Goal: Information Seeking & Learning: Understand process/instructions

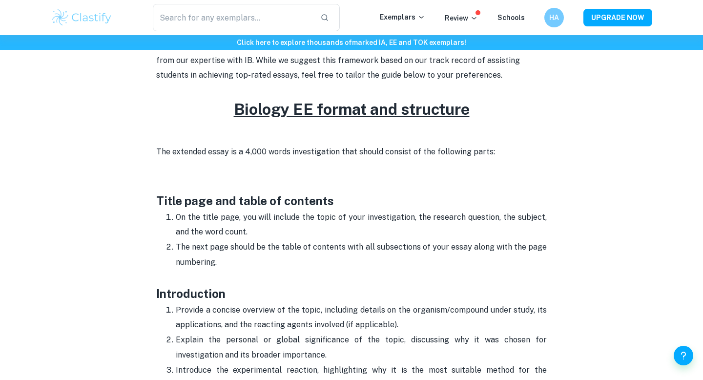
scroll to position [376, 0]
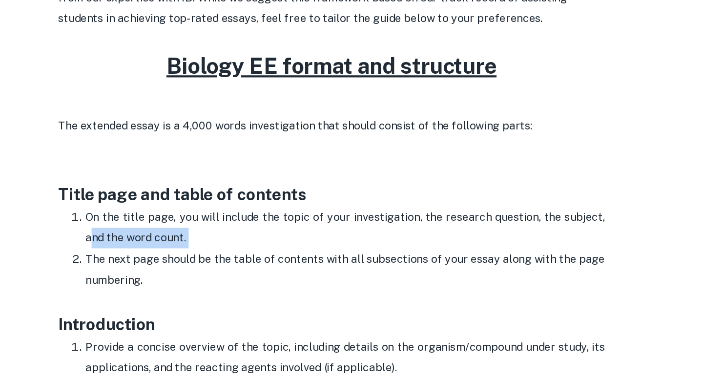
drag, startPoint x: 180, startPoint y: 227, endPoint x: 352, endPoint y: 237, distance: 172.2
click at [353, 238] on ol "On the title page, you will include the topic of your investigation, the resear…" at bounding box center [351, 245] width 391 height 75
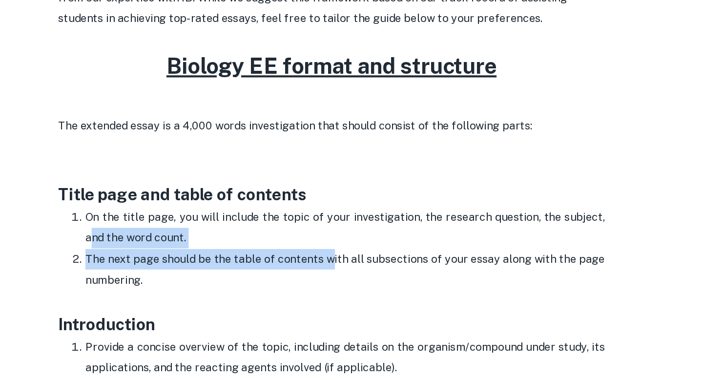
click at [352, 238] on p "The next page should be the table of contents with all subsections of your essa…" at bounding box center [361, 260] width 371 height 44
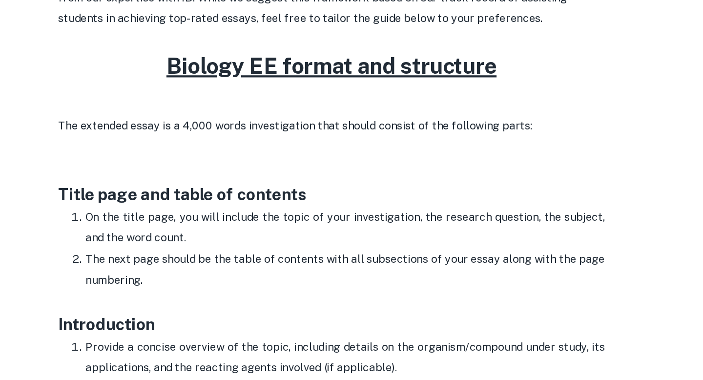
drag, startPoint x: 344, startPoint y: 235, endPoint x: 167, endPoint y: 217, distance: 177.7
click at [176, 217] on li "On the title page, you will include the topic of your investigation, the resear…" at bounding box center [361, 223] width 371 height 30
drag, startPoint x: 420, startPoint y: 222, endPoint x: 489, endPoint y: 222, distance: 69.3
click at [489, 222] on p "On the title page, you will include the topic of your investigation, the resear…" at bounding box center [361, 223] width 371 height 30
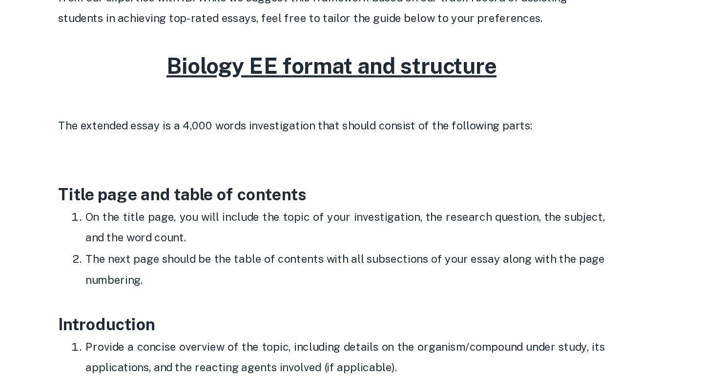
scroll to position [552, 0]
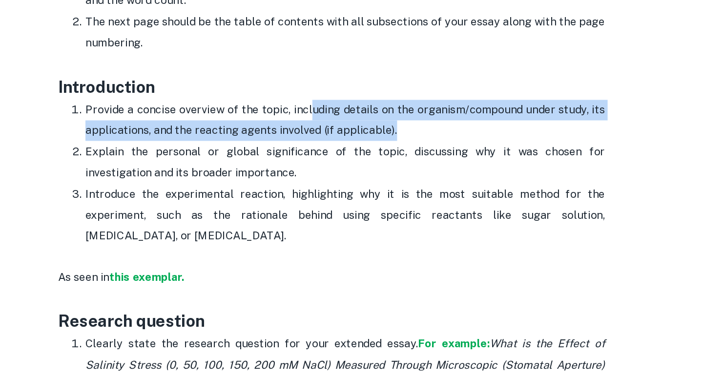
drag, startPoint x: 338, startPoint y: 133, endPoint x: 484, endPoint y: 144, distance: 145.9
click at [484, 142] on p "Provide a concise overview of the topic, including details on the organism/comp…" at bounding box center [361, 140] width 371 height 30
click at [484, 144] on p "Provide a concise overview of the topic, including details on the organism/comp…" at bounding box center [361, 140] width 371 height 30
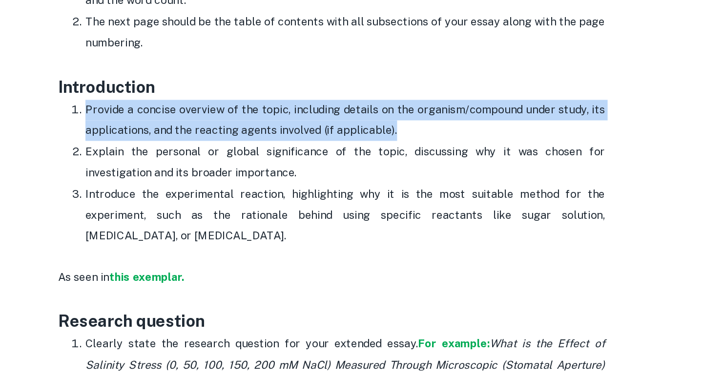
drag, startPoint x: 462, startPoint y: 149, endPoint x: 168, endPoint y: 128, distance: 294.7
click at [176, 128] on li "Provide a concise overview of the topic, including details on the organism/comp…" at bounding box center [361, 140] width 371 height 30
click at [194, 141] on p "Provide a concise overview of the topic, including details on the organism/comp…" at bounding box center [361, 140] width 371 height 30
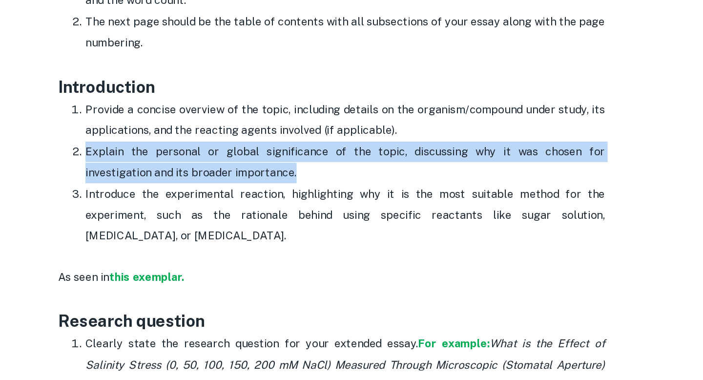
drag, startPoint x: 151, startPoint y: 158, endPoint x: 287, endPoint y: 175, distance: 137.3
click at [287, 175] on p "Explain the personal or global significance of the topic, discussing why it was…" at bounding box center [361, 170] width 371 height 30
drag, startPoint x: 281, startPoint y: 174, endPoint x: 174, endPoint y: 158, distance: 108.6
click at [176, 158] on li "Explain the personal or global significance of the topic, discussing why it was…" at bounding box center [361, 169] width 371 height 30
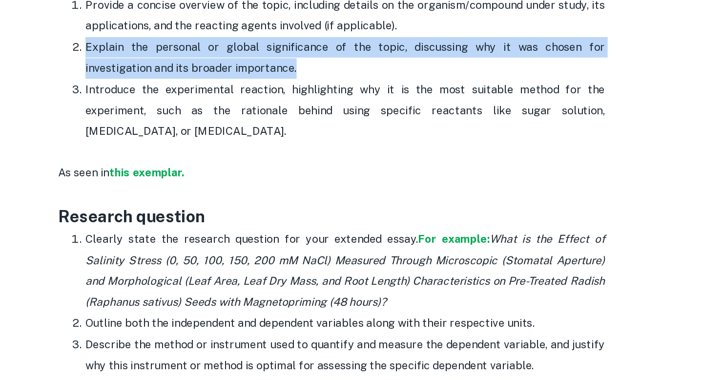
scroll to position [575, 0]
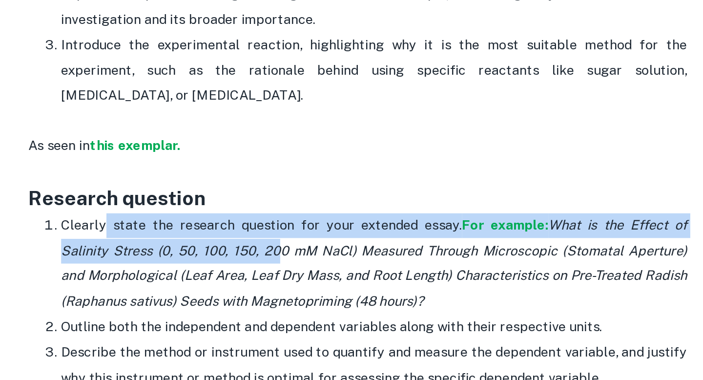
drag, startPoint x: 203, startPoint y: 280, endPoint x: 299, endPoint y: 287, distance: 96.9
click at [298, 287] on p "Clearly state the research question for your extended essay. For example: What …" at bounding box center [361, 299] width 371 height 60
click at [299, 289] on icon "What is the Effect of Salinity Stress (0, 50, 100, 150, 200 mM NaCl) Measured T…" at bounding box center [361, 299] width 371 height 54
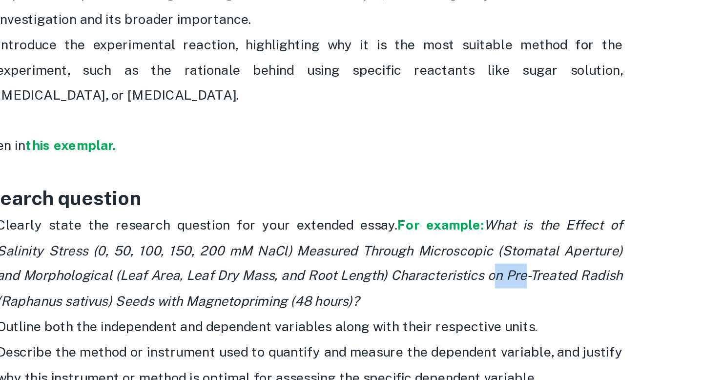
drag, startPoint x: 469, startPoint y: 309, endPoint x: 488, endPoint y: 308, distance: 19.1
click at [488, 308] on icon "What is the Effect of Salinity Stress (0, 50, 100, 150, 200 mM NaCl) Measured T…" at bounding box center [361, 299] width 371 height 54
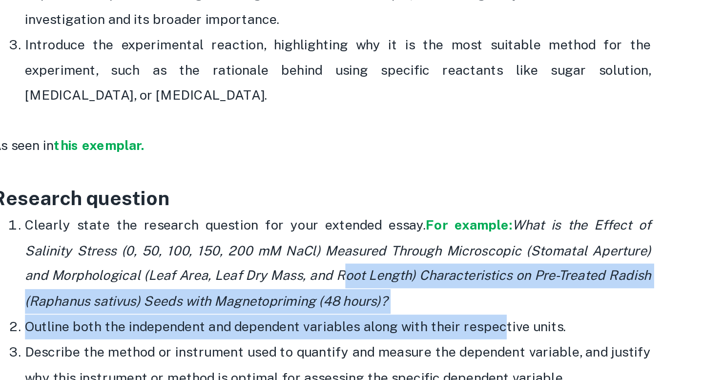
drag, startPoint x: 359, startPoint y: 306, endPoint x: 458, endPoint y: 335, distance: 103.1
click at [458, 335] on ol "Clearly state the research question for your extended essay. For example: What …" at bounding box center [351, 329] width 391 height 121
click at [458, 335] on p "Outline both the independent and dependent variables along with their respectiv…" at bounding box center [361, 336] width 371 height 15
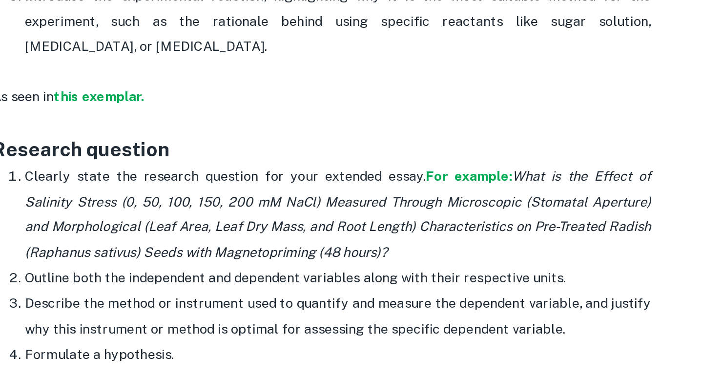
scroll to position [592, 0]
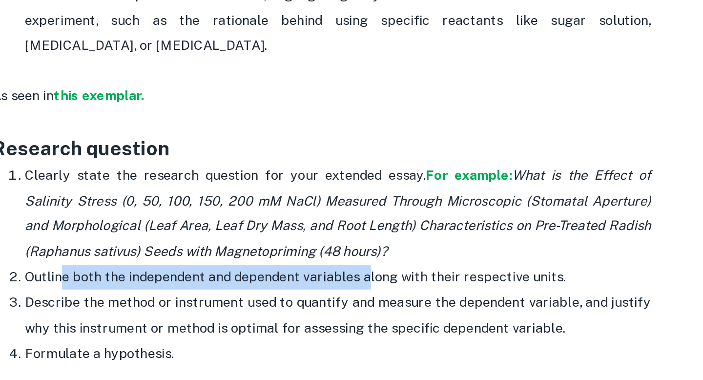
drag, startPoint x: 196, startPoint y: 320, endPoint x: 377, endPoint y: 324, distance: 181.2
click at [377, 324] on p "Outline both the independent and dependent variables along with their respectiv…" at bounding box center [361, 319] width 371 height 15
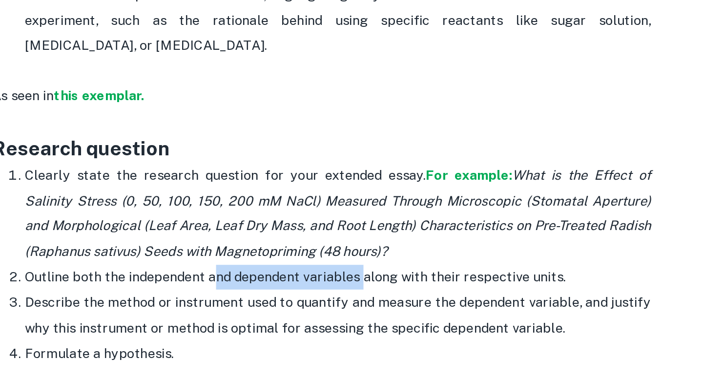
drag, startPoint x: 374, startPoint y: 314, endPoint x: 286, endPoint y: 314, distance: 87.4
click at [286, 314] on p "Outline both the independent and dependent variables along with their respectiv…" at bounding box center [361, 319] width 371 height 15
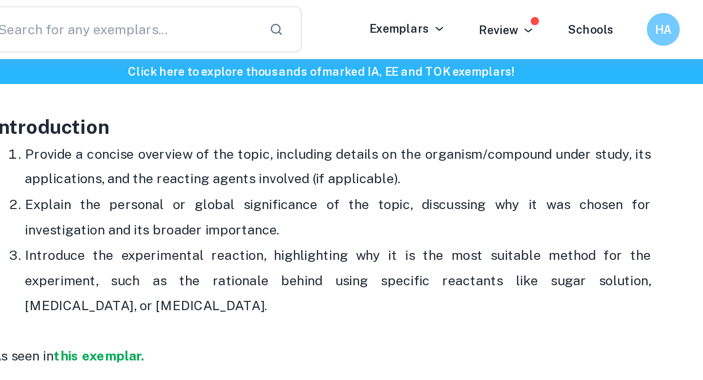
scroll to position [585, 0]
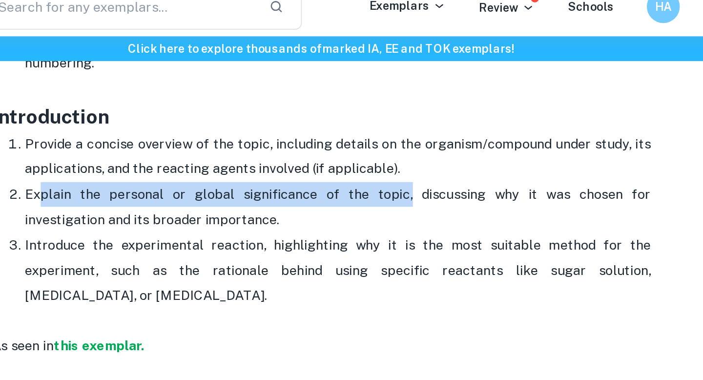
drag, startPoint x: 185, startPoint y: 127, endPoint x: 376, endPoint y: 127, distance: 191.4
click at [376, 127] on p "Explain the personal or global significance of the topic, discussing why it was…" at bounding box center [361, 137] width 371 height 30
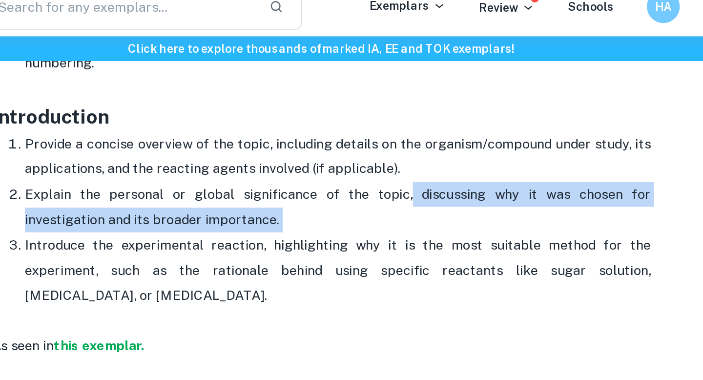
drag, startPoint x: 376, startPoint y: 127, endPoint x: 427, endPoint y: 142, distance: 52.3
click at [427, 142] on p "Explain the personal or global significance of the topic, discussing why it was…" at bounding box center [361, 137] width 371 height 30
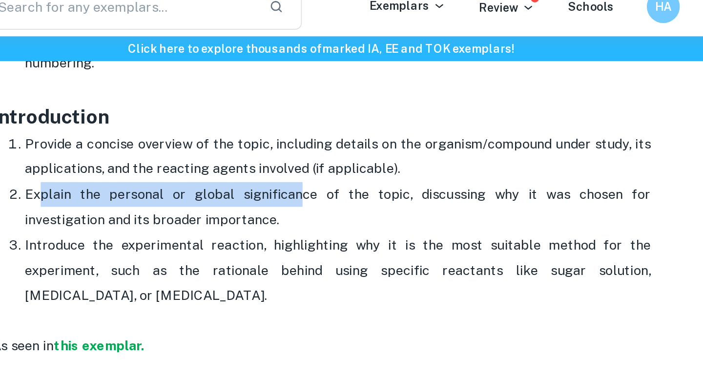
drag, startPoint x: 185, startPoint y: 130, endPoint x: 321, endPoint y: 130, distance: 135.8
click at [321, 130] on p "Explain the personal or global significance of the topic, discussing why it was…" at bounding box center [361, 137] width 371 height 30
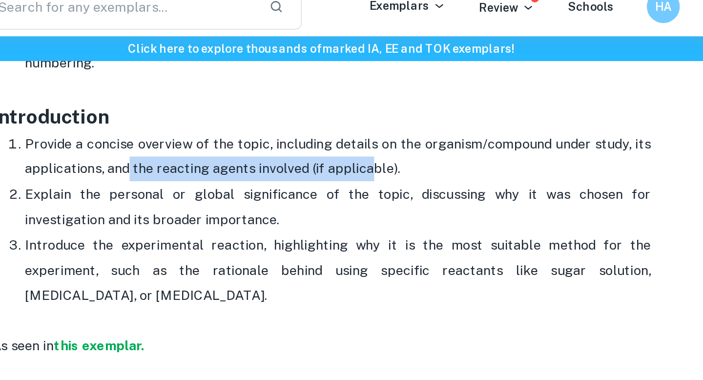
drag, startPoint x: 235, startPoint y: 108, endPoint x: 388, endPoint y: 110, distance: 152.9
click at [388, 110] on p "Provide a concise overview of the topic, including details on the organism/comp…" at bounding box center [361, 107] width 371 height 30
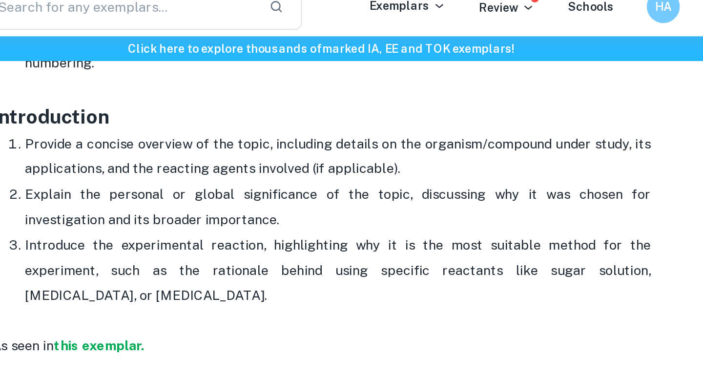
click at [388, 110] on p "Provide a concise overview of the topic, including details on the organism/comp…" at bounding box center [361, 107] width 371 height 30
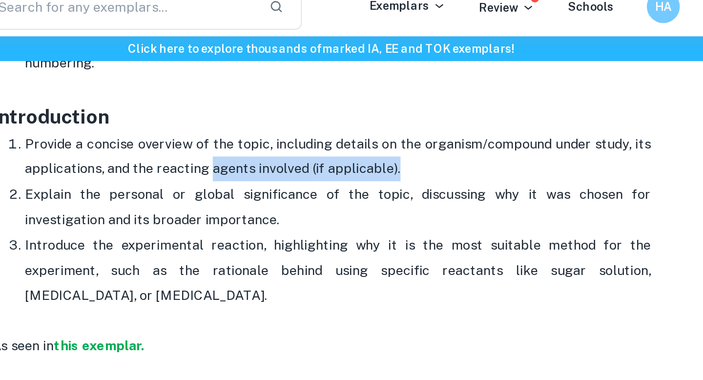
drag, startPoint x: 284, startPoint y: 116, endPoint x: 435, endPoint y: 114, distance: 150.9
click at [435, 115] on p "Provide a concise overview of the topic, including details on the organism/comp…" at bounding box center [361, 107] width 371 height 30
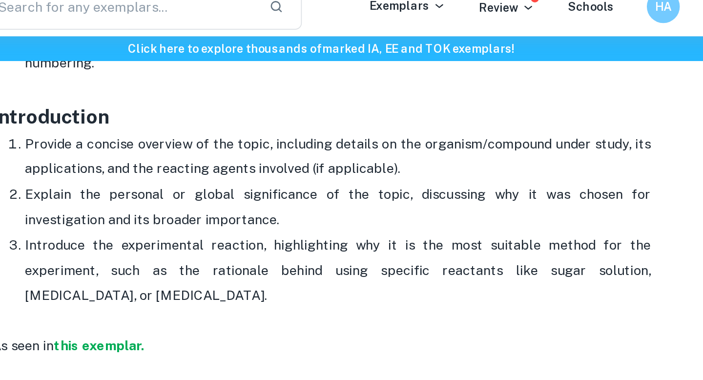
click at [436, 117] on p "Provide a concise overview of the topic, including details on the organism/comp…" at bounding box center [361, 107] width 371 height 30
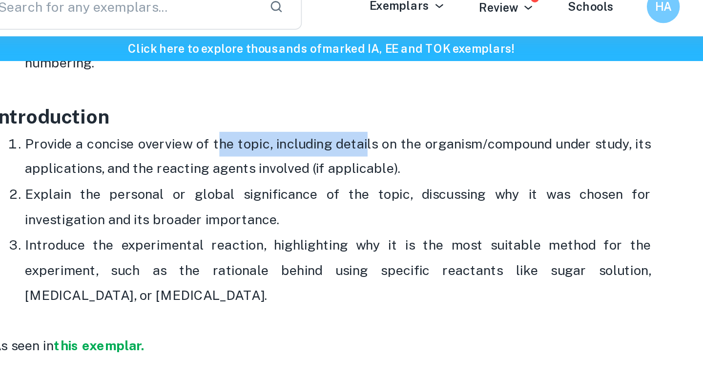
drag, startPoint x: 292, startPoint y: 97, endPoint x: 378, endPoint y: 98, distance: 86.4
click at [378, 98] on p "Provide a concise overview of the topic, including details on the organism/comp…" at bounding box center [361, 107] width 371 height 30
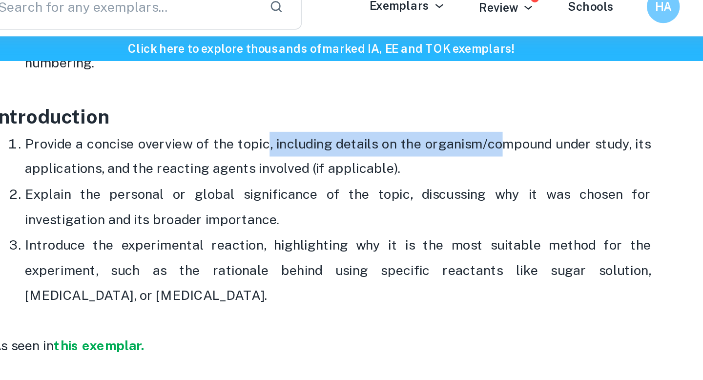
drag, startPoint x: 318, startPoint y: 96, endPoint x: 458, endPoint y: 105, distance: 139.4
click at [458, 105] on p "Provide a concise overview of the topic, including details on the organism/comp…" at bounding box center [361, 107] width 371 height 30
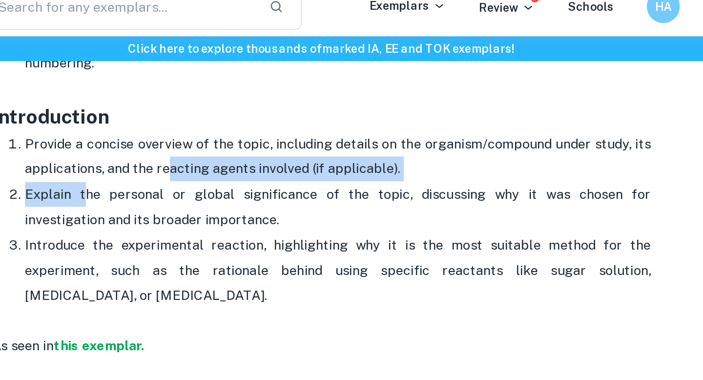
drag, startPoint x: 208, startPoint y: 126, endPoint x: 259, endPoint y: 111, distance: 53.0
click at [259, 111] on ol "Provide a concise overview of the topic, including details on the organism/comp…" at bounding box center [351, 143] width 391 height 105
click at [259, 111] on p "Provide a concise overview of the topic, including details on the organism/comp…" at bounding box center [361, 107] width 371 height 30
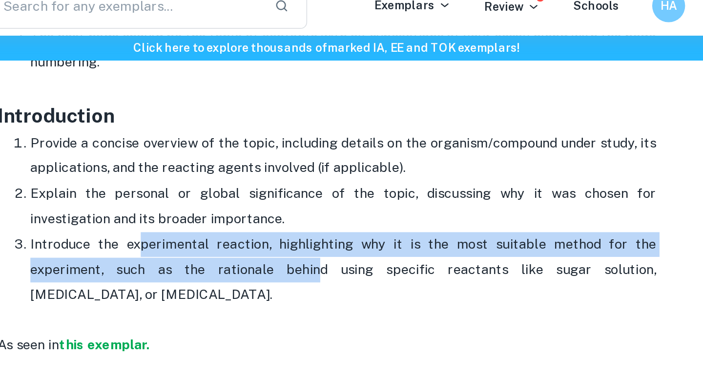
drag, startPoint x: 248, startPoint y: 152, endPoint x: 320, endPoint y: 176, distance: 76.6
click at [320, 176] on p "Introduce the experimental reaction, highlighting why it is the most suitable m…" at bounding box center [361, 174] width 371 height 44
drag, startPoint x: 254, startPoint y: 166, endPoint x: 289, endPoint y: 181, distance: 38.3
click at [289, 181] on p "Introduce the experimental reaction, highlighting why it is the most suitable m…" at bounding box center [361, 174] width 371 height 44
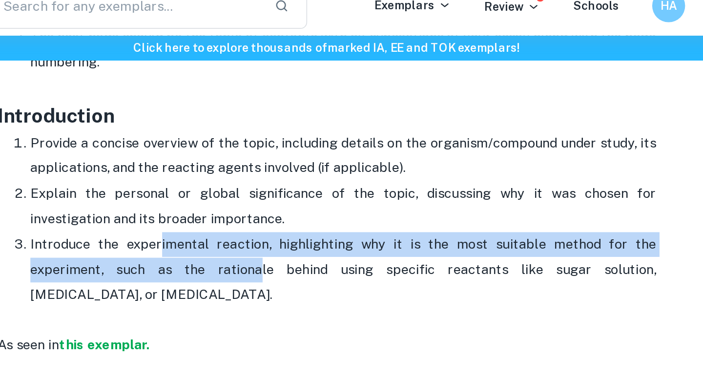
click at [289, 181] on p "Introduce the experimental reaction, highlighting why it is the most suitable m…" at bounding box center [361, 174] width 371 height 44
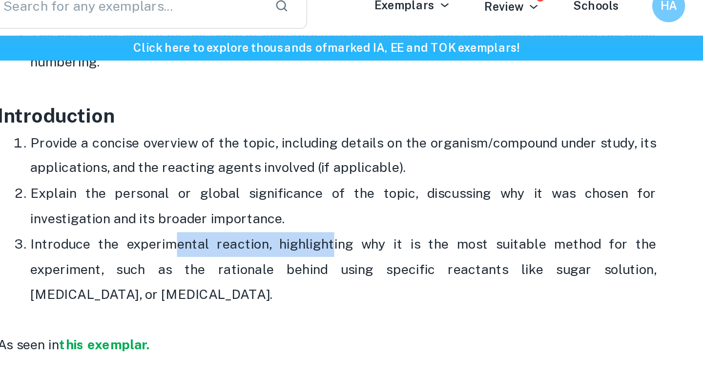
drag, startPoint x: 261, startPoint y: 160, endPoint x: 353, endPoint y: 162, distance: 92.3
click at [353, 162] on p "Introduce the experimental reaction, highlighting why it is the most suitable m…" at bounding box center [361, 174] width 371 height 44
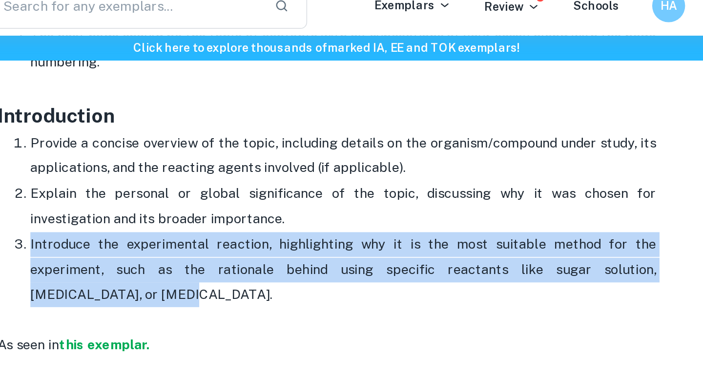
drag, startPoint x: 170, startPoint y: 160, endPoint x: 351, endPoint y: 185, distance: 182.0
click at [351, 185] on li "Introduce the experimental reaction, highlighting why it is the most suitable m…" at bounding box center [361, 173] width 371 height 45
click at [326, 163] on p "Introduce the experimental reaction, highlighting why it is the most suitable m…" at bounding box center [361, 174] width 371 height 44
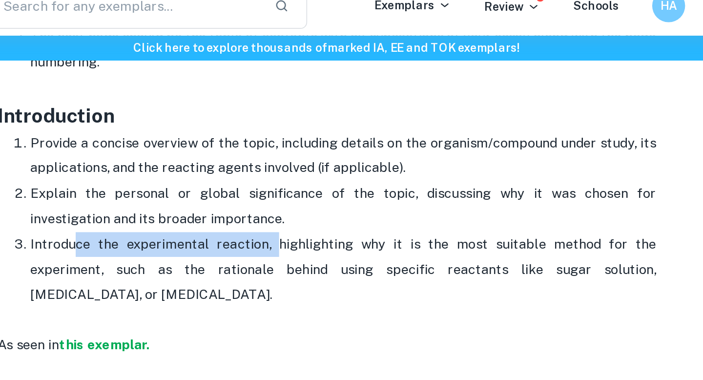
drag, startPoint x: 322, startPoint y: 163, endPoint x: 201, endPoint y: 161, distance: 121.1
click at [201, 161] on p "Introduce the experimental reaction, highlighting why it is the most suitable m…" at bounding box center [361, 174] width 371 height 44
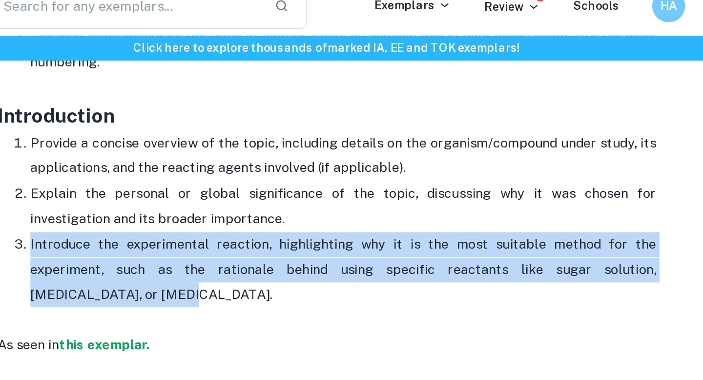
drag, startPoint x: 172, startPoint y: 154, endPoint x: 203, endPoint y: 187, distance: 45.6
click at [203, 188] on li "Introduce the experimental reaction, highlighting why it is the most suitable m…" at bounding box center [361, 173] width 371 height 45
copy p "Introduce the experimental reaction, highlighting why it is the most suitable m…"
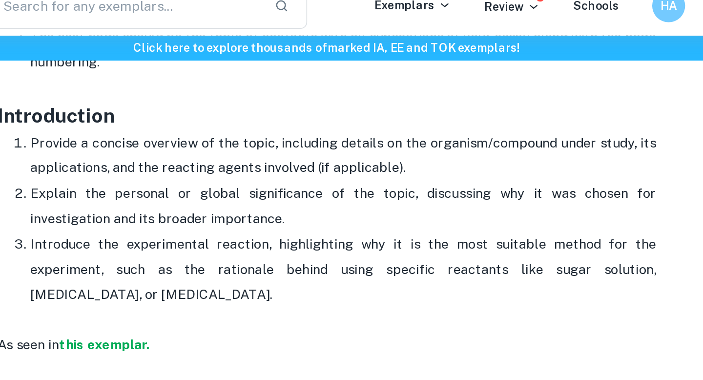
click at [400, 58] on p "The next page should be the table of contents with all subsections of your essa…" at bounding box center [361, 51] width 371 height 44
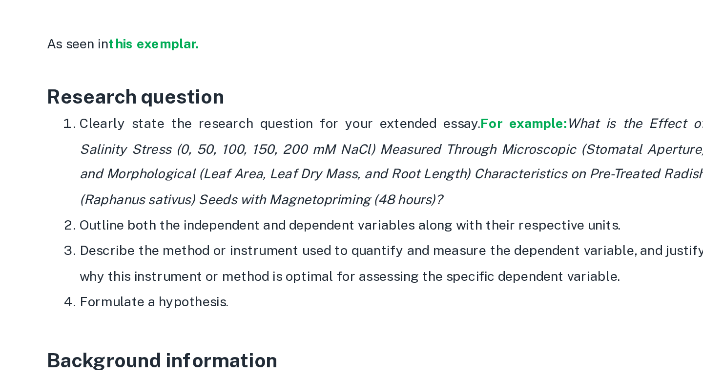
scroll to position [626, 0]
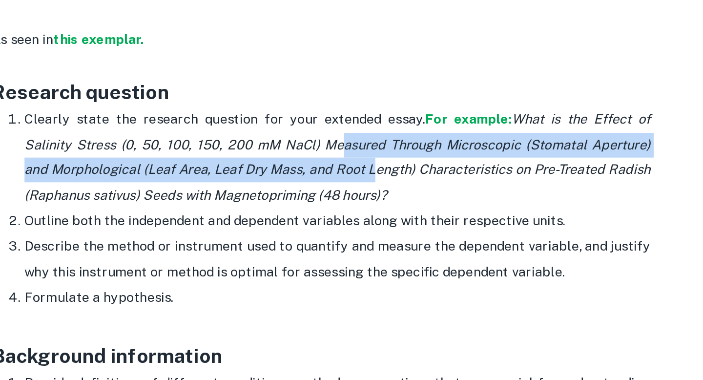
drag, startPoint x: 353, startPoint y: 236, endPoint x: 383, endPoint y: 266, distance: 42.8
click at [382, 263] on p "Clearly state the research question for your extended essay. For example: What …" at bounding box center [361, 248] width 371 height 60
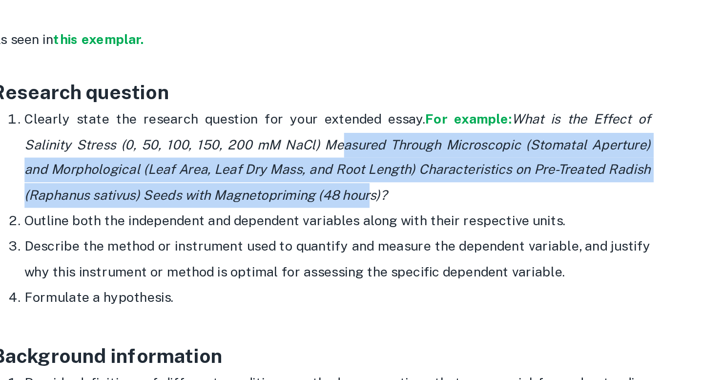
scroll to position [625, 0]
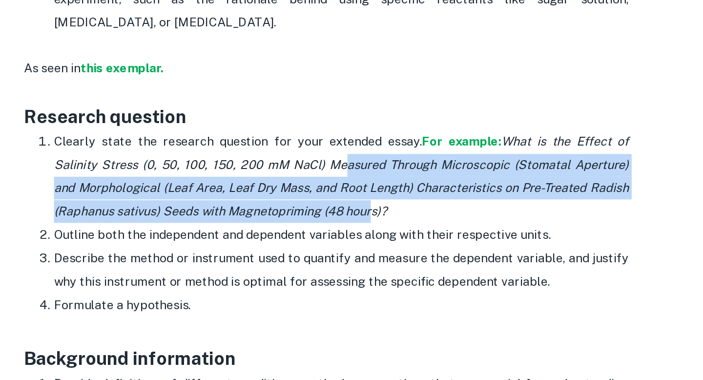
click at [388, 257] on icon "What is the Effect of Salinity Stress (0, 50, 100, 150, 200 mM NaCl) Measured T…" at bounding box center [361, 248] width 371 height 54
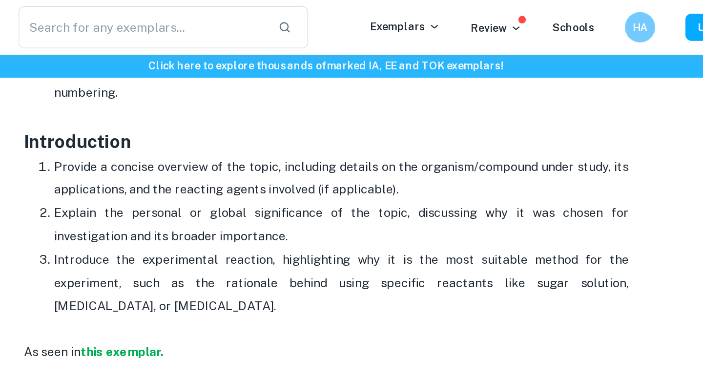
scroll to position [523, 0]
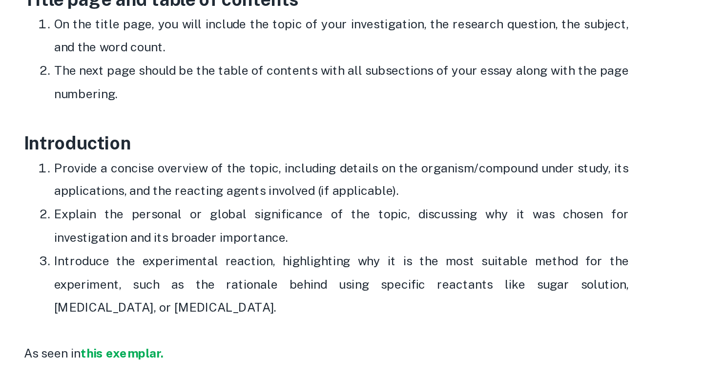
drag, startPoint x: 295, startPoint y: 96, endPoint x: 457, endPoint y: 114, distance: 162.6
click at [459, 114] on p "The next page should be the table of contents with all subsections of your essa…" at bounding box center [361, 113] width 371 height 44
click at [457, 114] on p "The next page should be the table of contents with all subsections of your essa…" at bounding box center [361, 113] width 371 height 44
click at [508, 109] on p "The next page should be the table of contents with all subsections of your essa…" at bounding box center [361, 113] width 371 height 44
drag, startPoint x: 224, startPoint y: 117, endPoint x: 202, endPoint y: 99, distance: 28.4
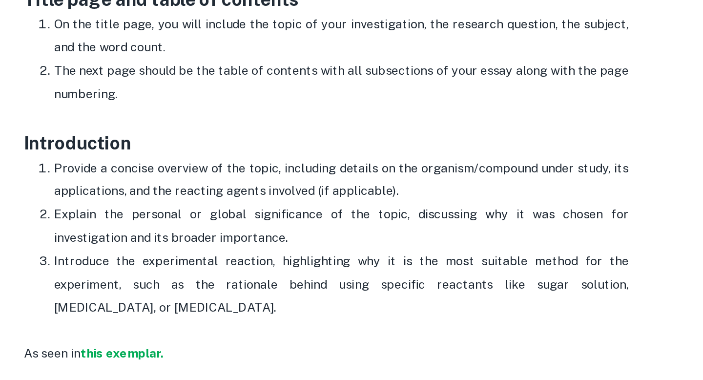
click at [202, 99] on p "The next page should be the table of contents with all subsections of your essa…" at bounding box center [361, 113] width 371 height 44
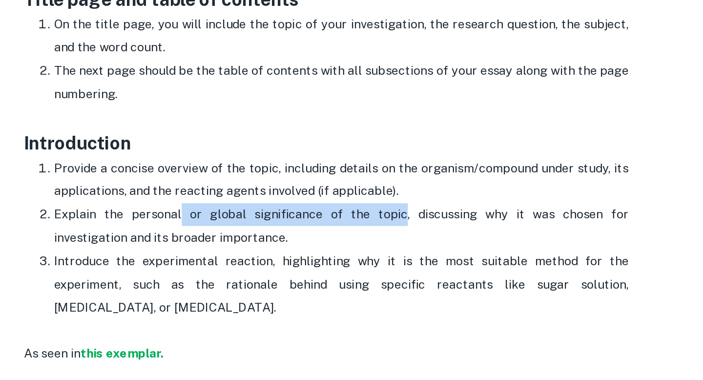
drag, startPoint x: 324, startPoint y: 188, endPoint x: 374, endPoint y: 188, distance: 49.3
click at [374, 188] on p "Explain the personal or global significance of the topic, discussing why it was…" at bounding box center [361, 199] width 371 height 30
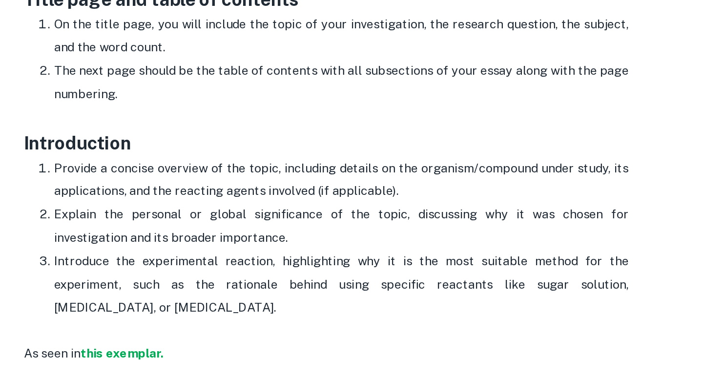
drag, startPoint x: 343, startPoint y: 152, endPoint x: 450, endPoint y: 195, distance: 115.4
click at [440, 164] on p "Provide a concise overview of the topic, including details on the organism/comp…" at bounding box center [361, 169] width 371 height 30
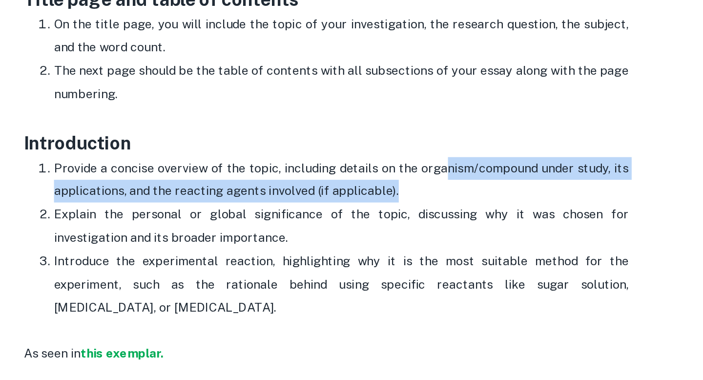
drag, startPoint x: 429, startPoint y: 167, endPoint x: 404, endPoint y: 175, distance: 26.4
click at [402, 176] on p "Provide a concise overview of the topic, including details on the organism/comp…" at bounding box center [361, 169] width 371 height 30
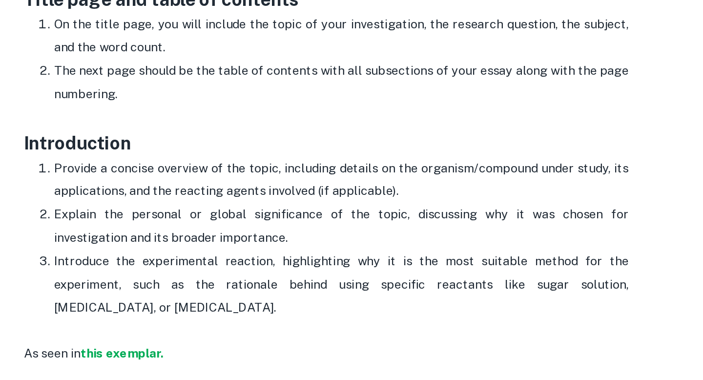
click at [421, 179] on p "Provide a concise overview of the topic, including details on the organism/comp…" at bounding box center [361, 169] width 371 height 30
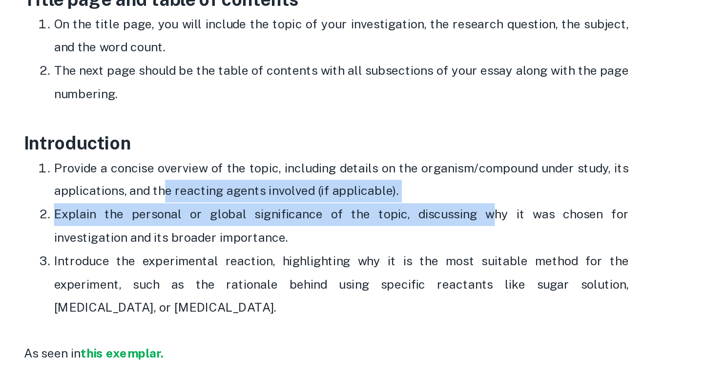
drag, startPoint x: 245, startPoint y: 171, endPoint x: 423, endPoint y: 182, distance: 179.0
click at [424, 182] on p "Provide a concise overview of the topic, including details on the organism/comp…" at bounding box center [361, 169] width 371 height 30
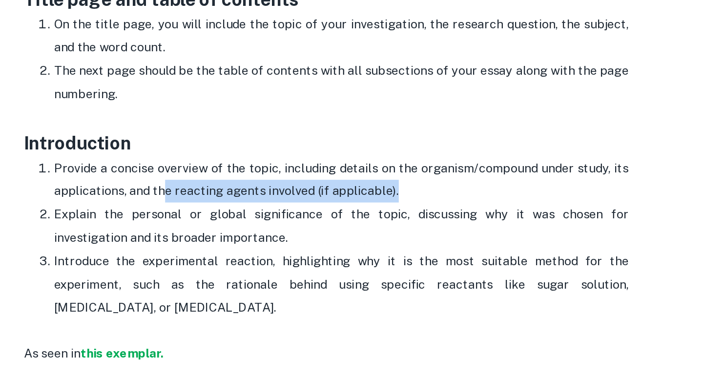
click at [423, 182] on p "Provide a concise overview of the topic, including details on the organism/comp…" at bounding box center [361, 169] width 371 height 30
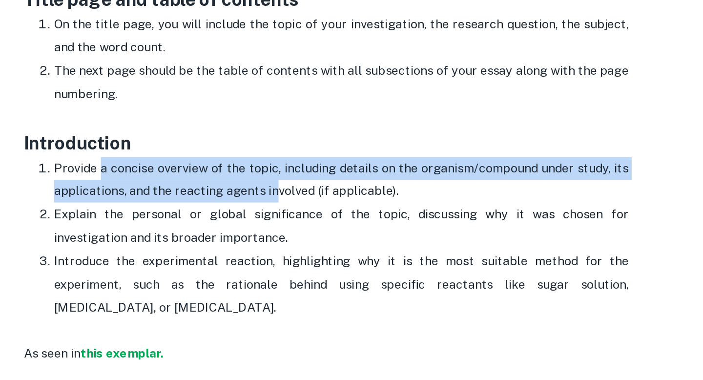
drag, startPoint x: 204, startPoint y: 154, endPoint x: 320, endPoint y: 177, distance: 118.1
click at [319, 178] on p "Provide a concise overview of the topic, including details on the organism/comp…" at bounding box center [361, 169] width 371 height 30
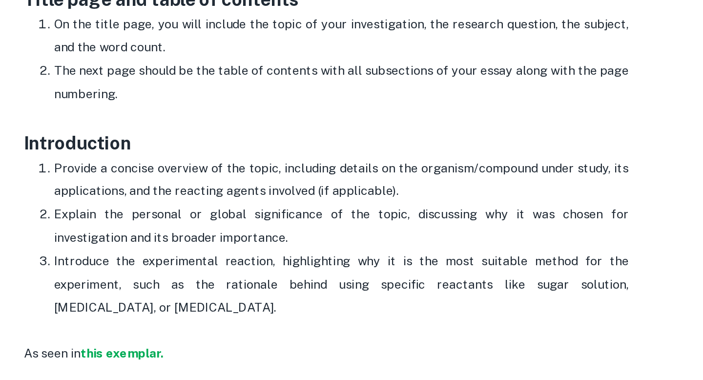
click at [320, 177] on p "Provide a concise overview of the topic, including details on the organism/comp…" at bounding box center [361, 169] width 371 height 30
